Goal: Transaction & Acquisition: Purchase product/service

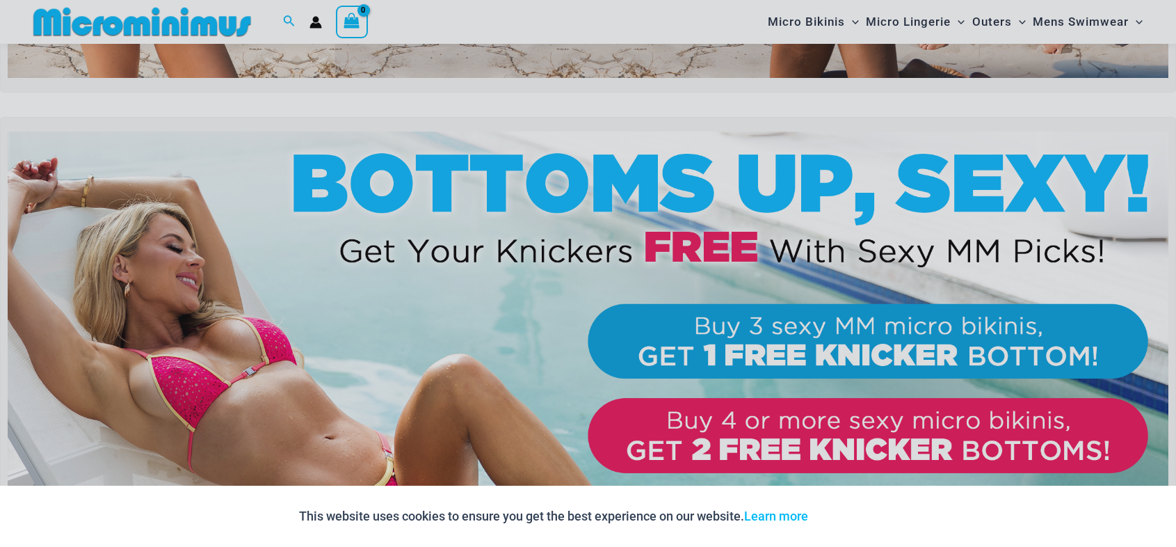
scroll to position [470, 0]
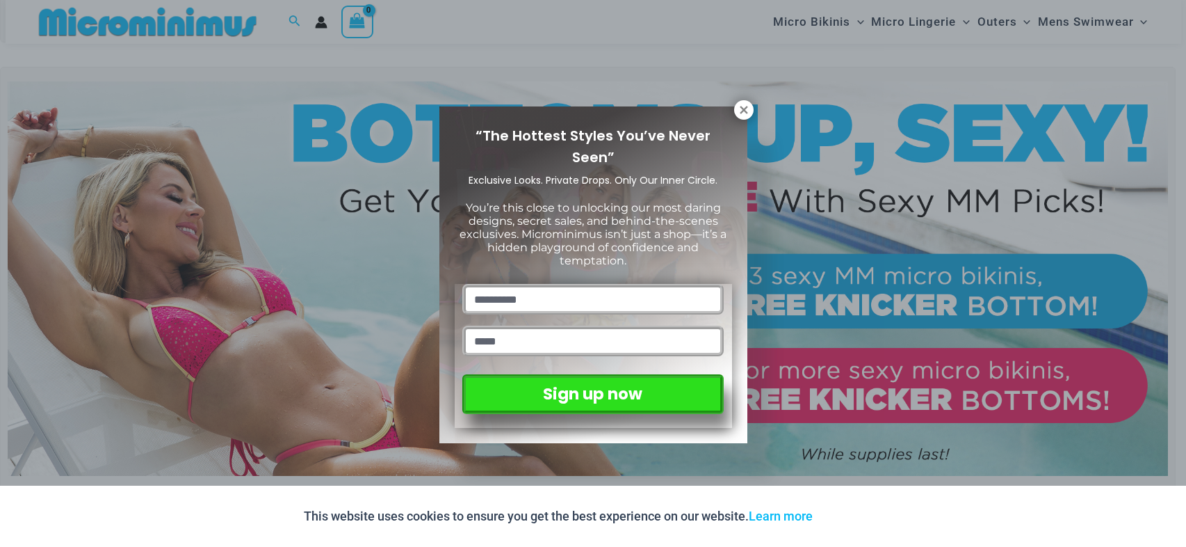
drag, startPoint x: 1182, startPoint y: 21, endPoint x: 1178, endPoint y: 84, distance: 63.4
click at [748, 111] on icon at bounding box center [744, 110] width 13 height 13
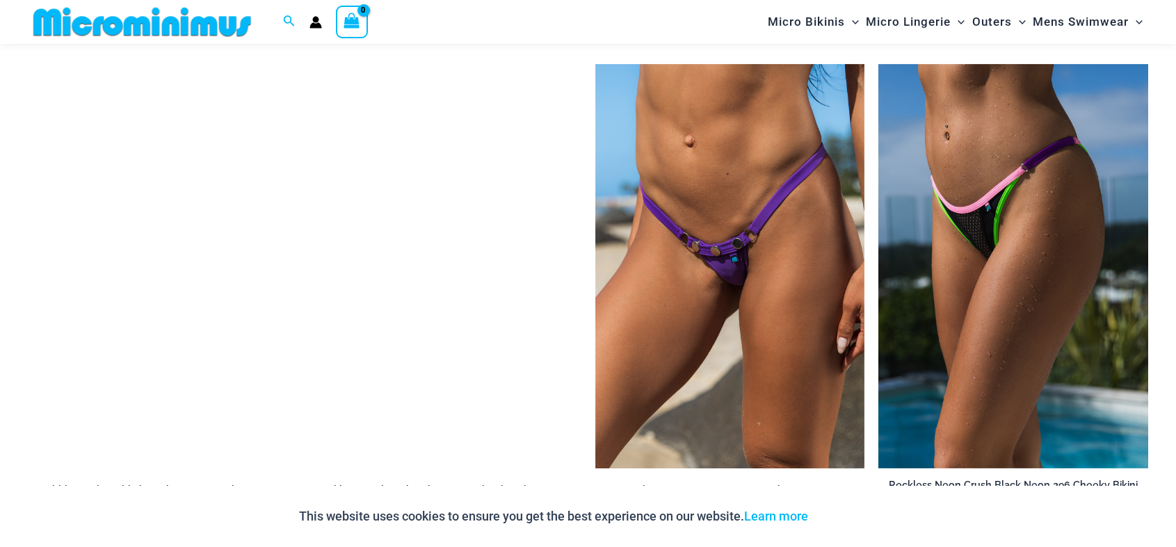
scroll to position [4077, 0]
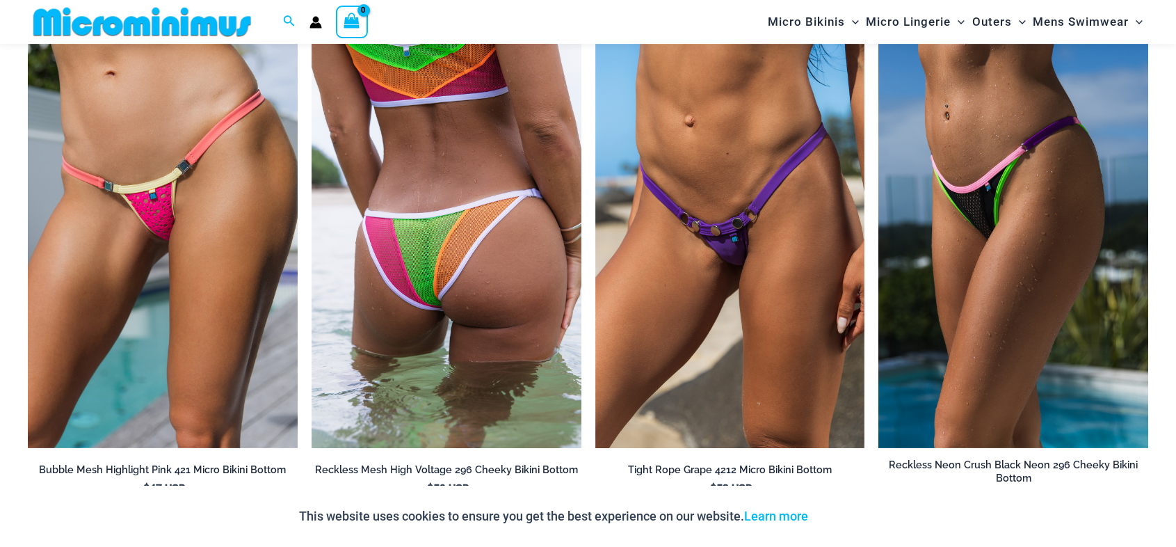
click at [437, 261] on img at bounding box center [447, 246] width 270 height 405
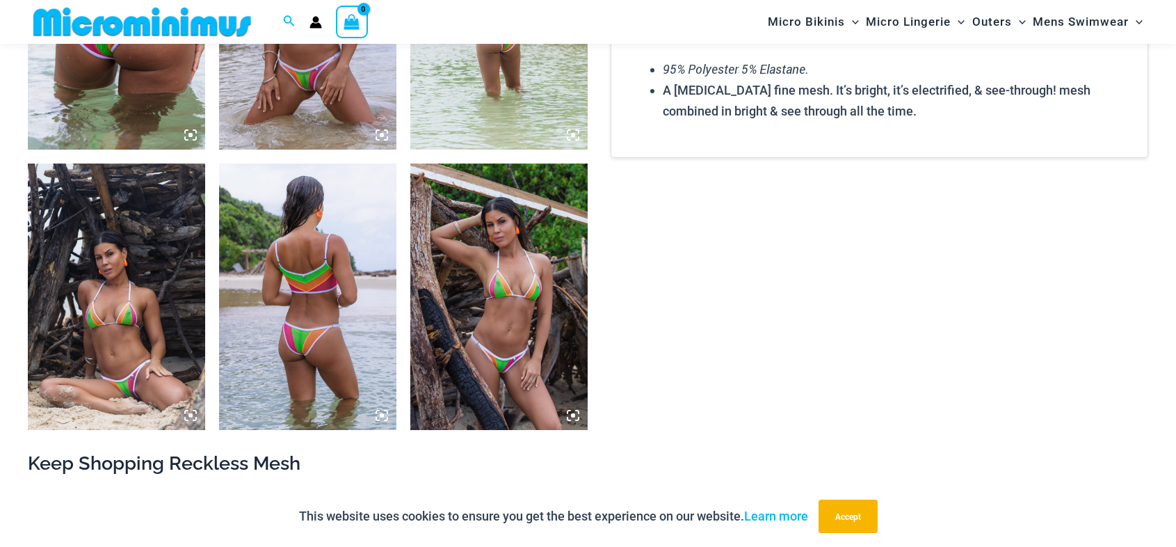
scroll to position [1112, 0]
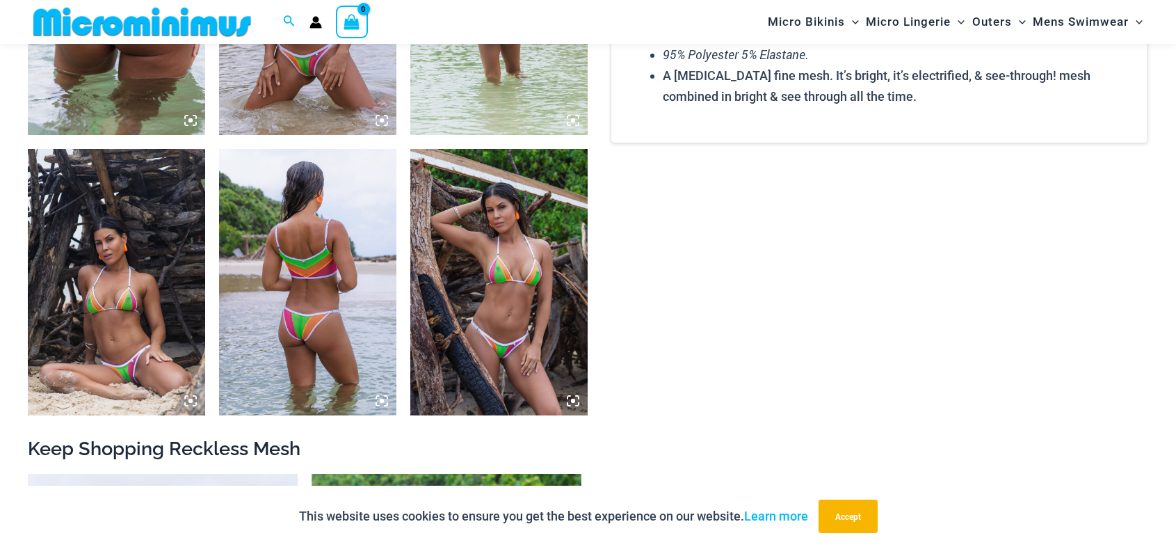
click at [127, 267] on img at bounding box center [116, 282] width 177 height 266
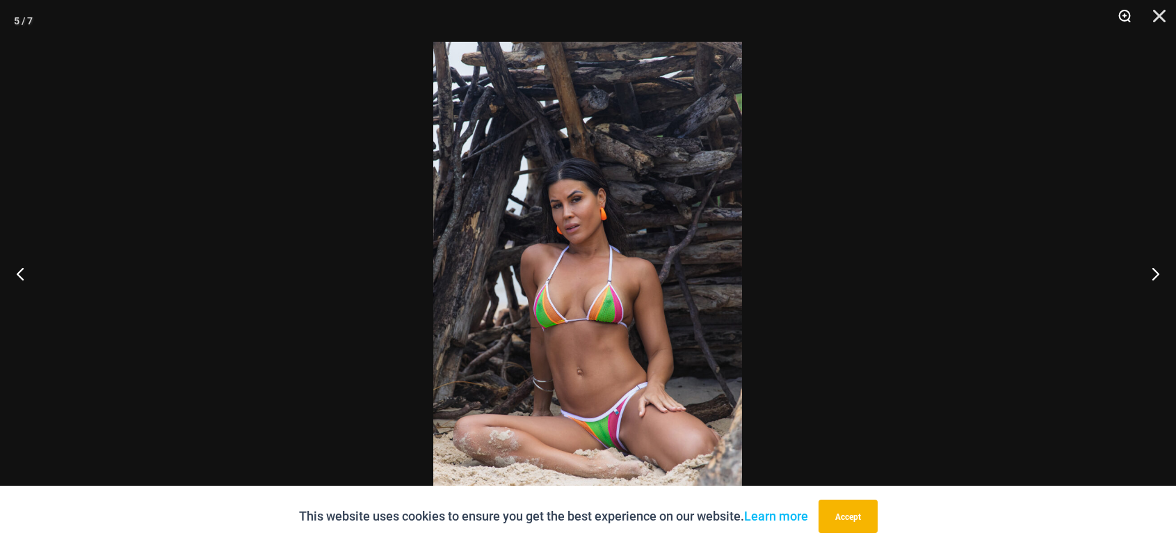
click at [1125, 15] on button "Zoom" at bounding box center [1119, 21] width 35 height 42
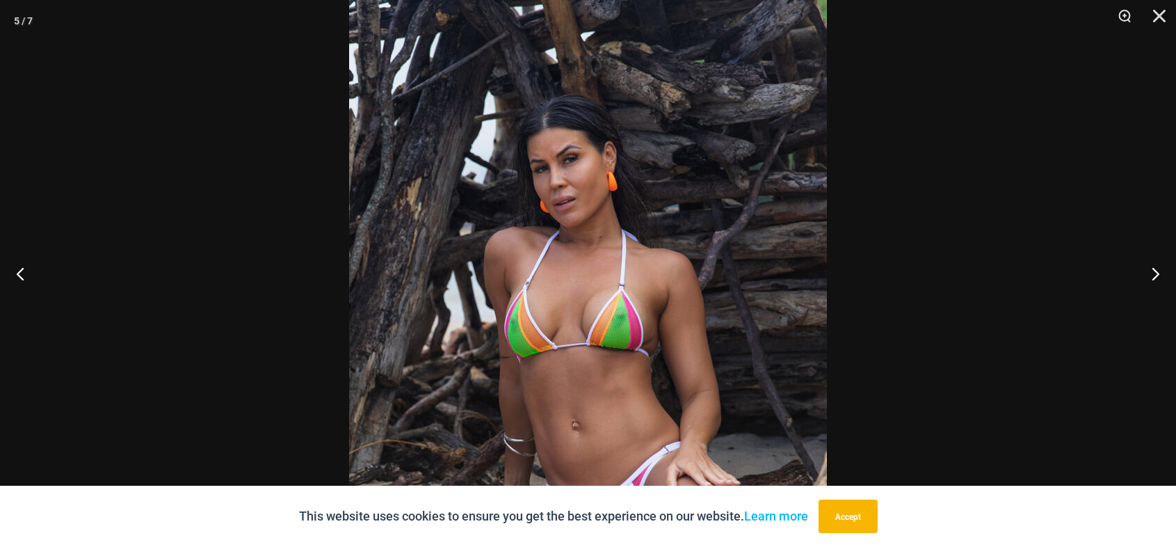
scroll to position [1297, 0]
click at [1123, 16] on button "Zoom" at bounding box center [1119, 21] width 35 height 42
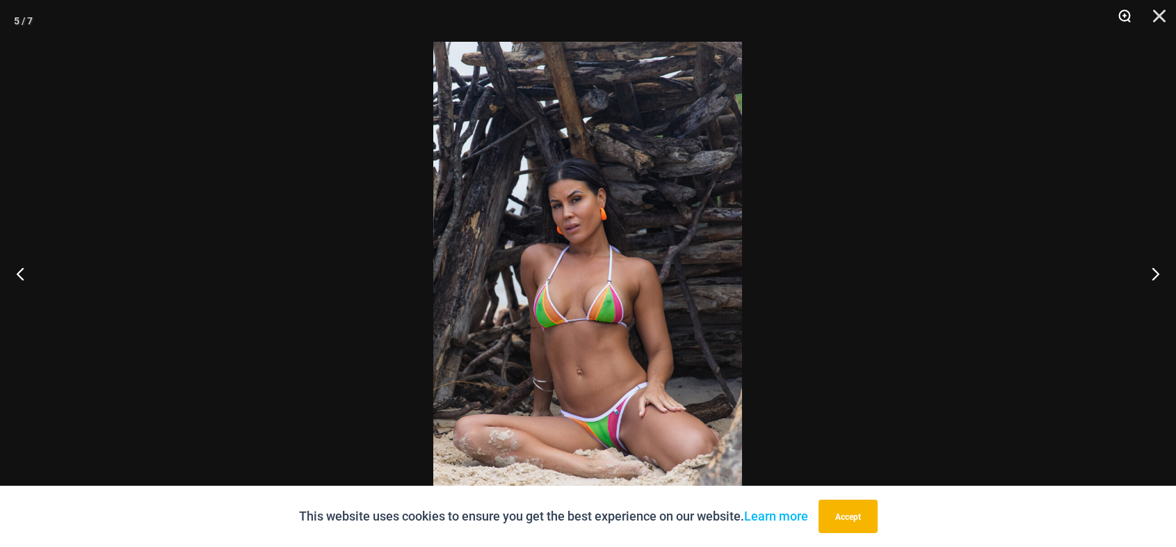
click at [1123, 16] on button "Zoom" at bounding box center [1119, 21] width 35 height 42
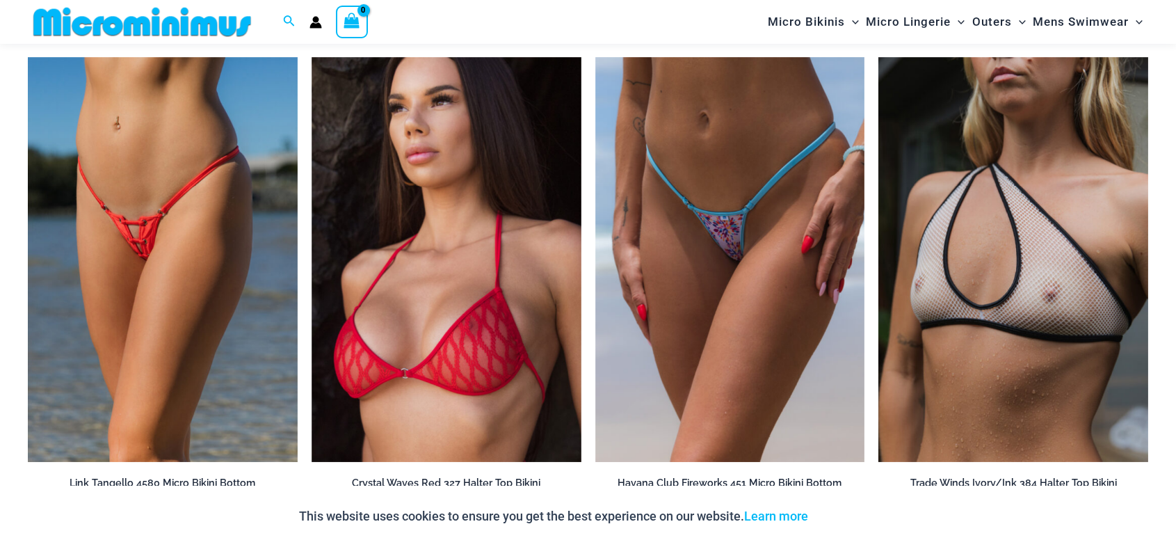
scroll to position [4630, 0]
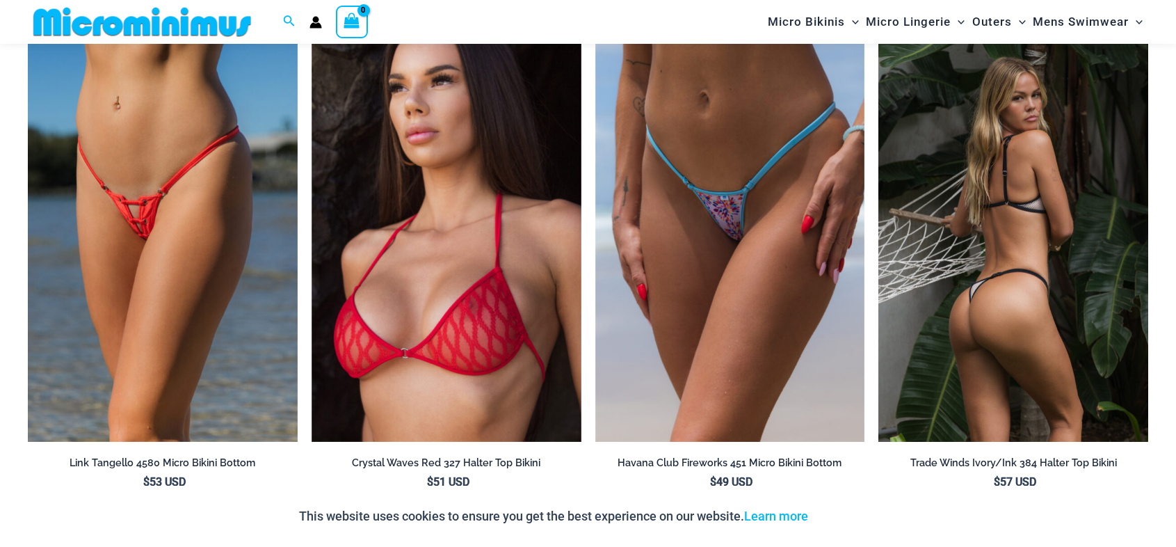
click at [1029, 344] on img at bounding box center [1013, 239] width 270 height 405
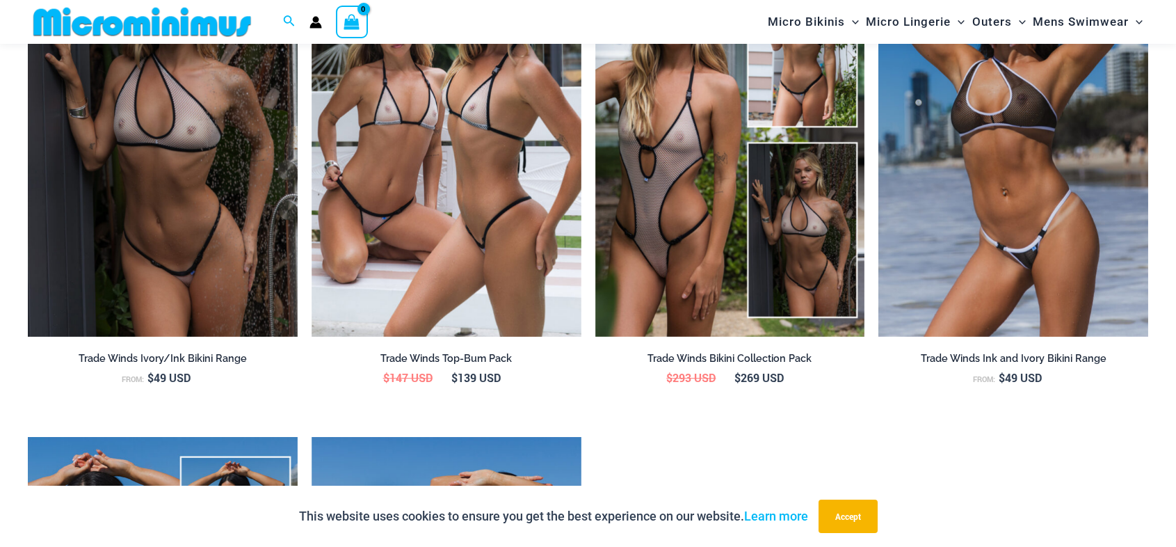
scroll to position [1957, 0]
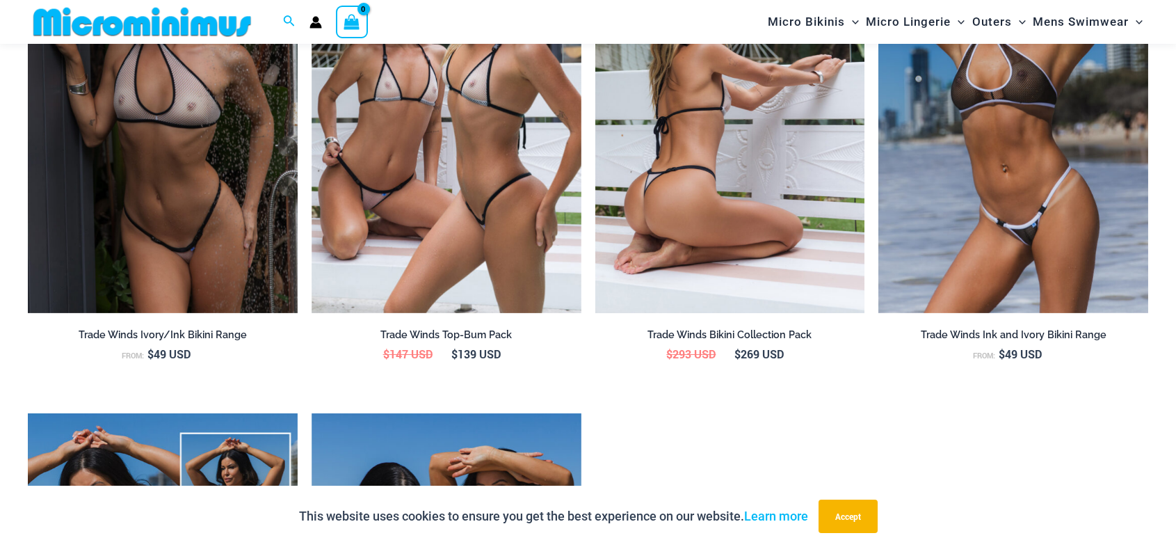
click at [727, 172] on img at bounding box center [730, 111] width 270 height 405
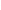
scroll to position [2595, 0]
